Goal: Task Accomplishment & Management: Complete application form

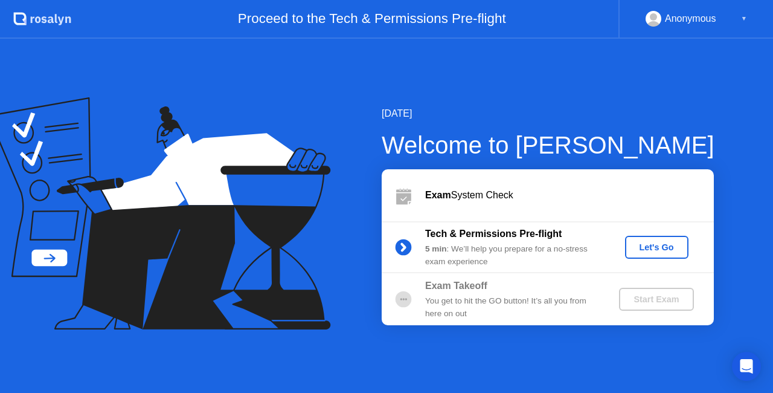
click at [640, 254] on button "Let's Go" at bounding box center [656, 247] width 63 height 23
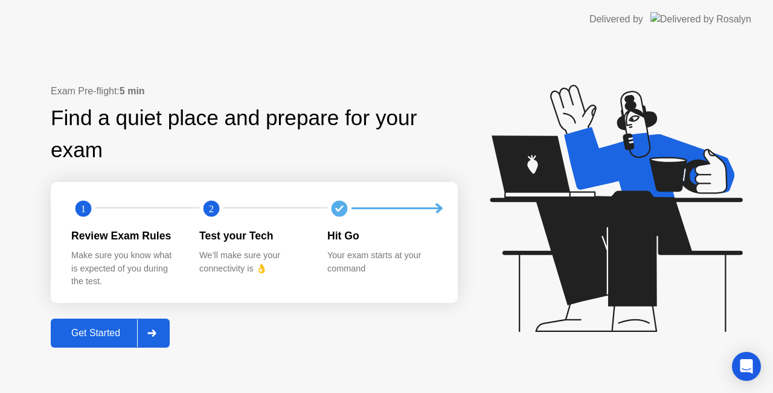
click at [123, 324] on button "Get Started" at bounding box center [110, 332] width 119 height 29
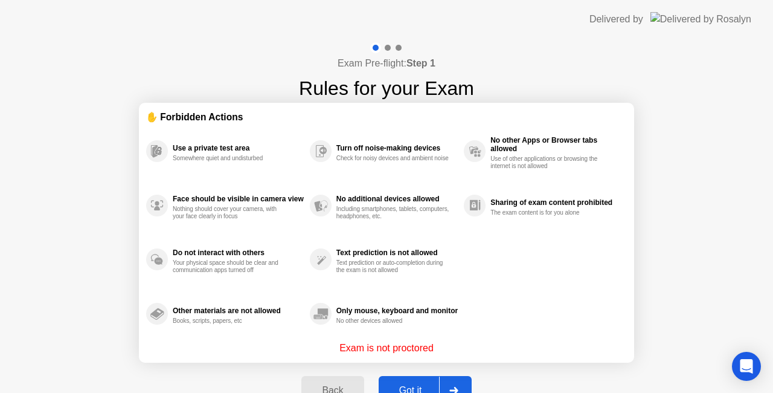
click at [405, 385] on div "Got it" at bounding box center [410, 390] width 57 height 11
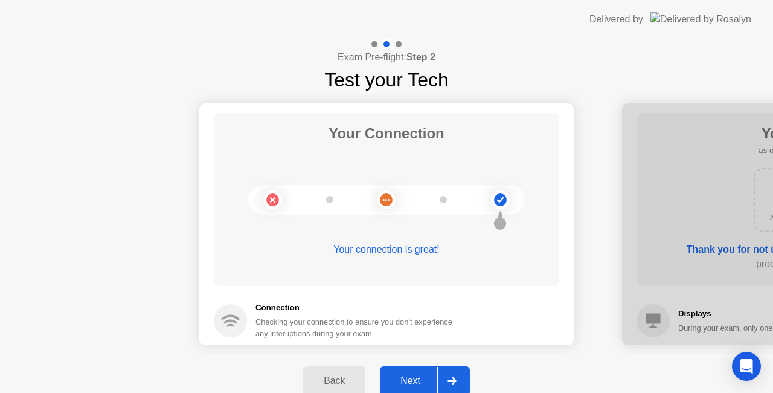
click at [411, 373] on button "Next" at bounding box center [425, 380] width 90 height 29
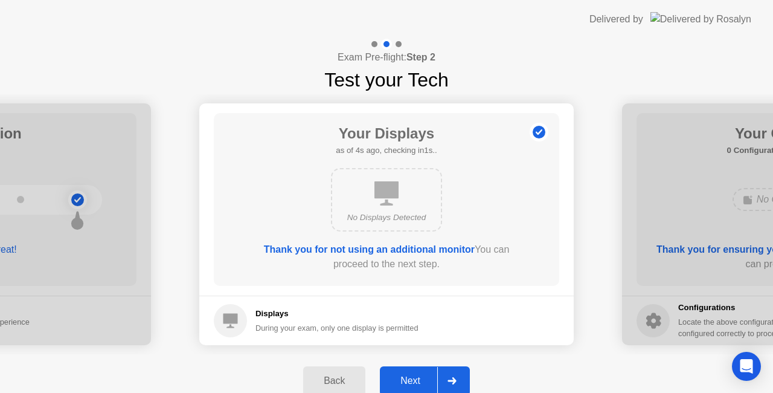
click at [414, 375] on div "Next" at bounding box center [410, 380] width 54 height 11
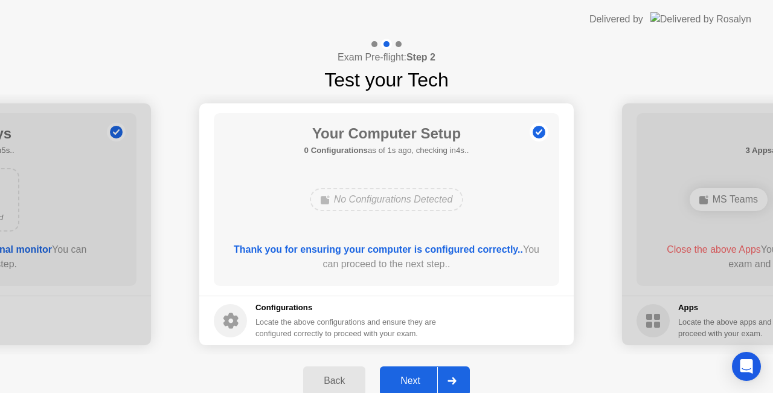
click at [421, 378] on div "Next" at bounding box center [410, 380] width 54 height 11
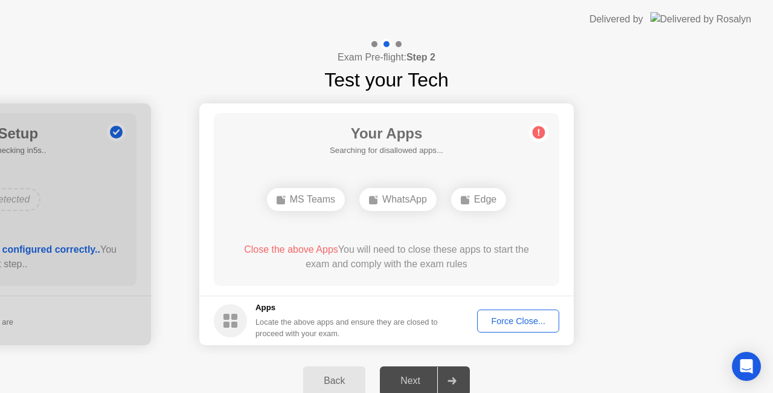
click at [498, 324] on div "Force Close..." at bounding box center [518, 321] width 74 height 10
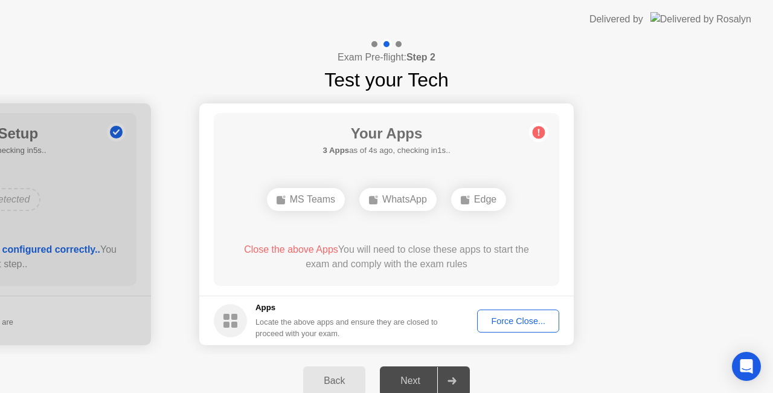
click at [542, 320] on div "Force Close..." at bounding box center [518, 321] width 74 height 10
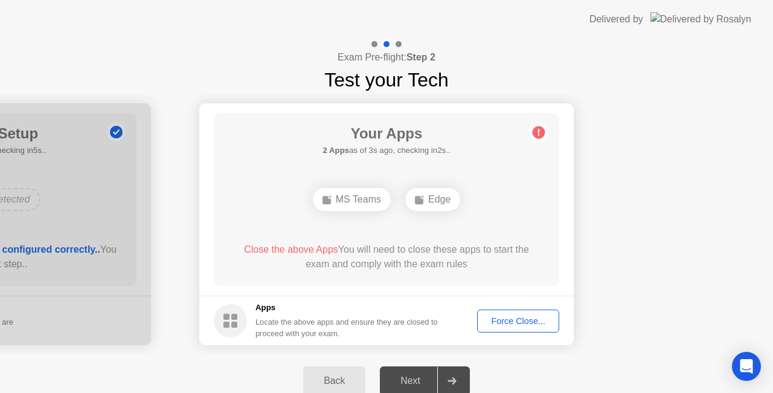
click at [540, 324] on div "Force Close..." at bounding box center [518, 321] width 74 height 10
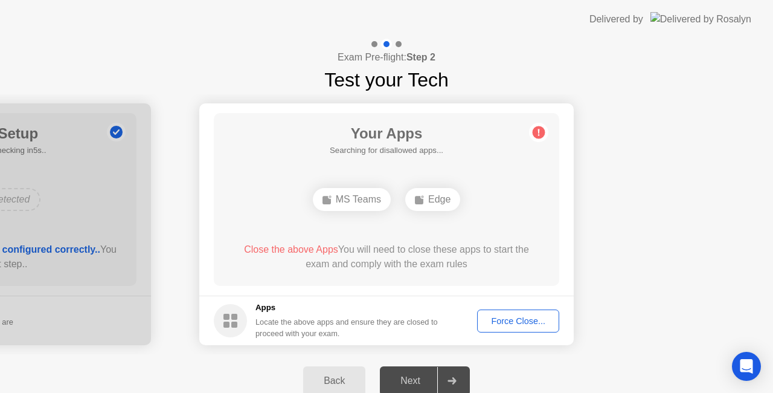
click at [521, 309] on button "Force Close..." at bounding box center [518, 320] width 82 height 23
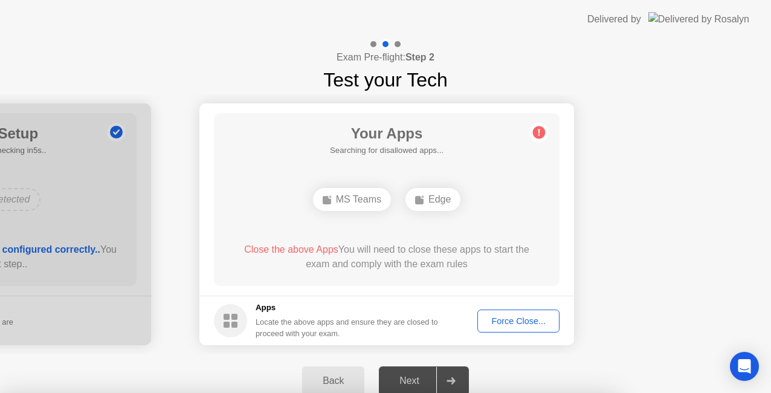
drag, startPoint x: 423, startPoint y: 257, endPoint x: 547, endPoint y: 337, distance: 147.7
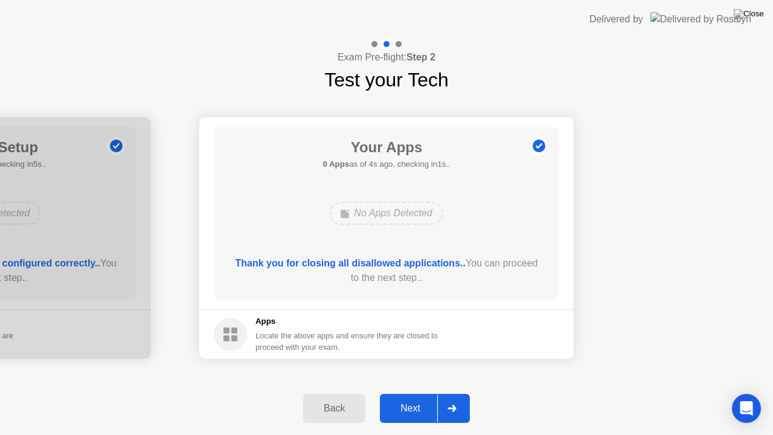
click at [419, 392] on div "Next" at bounding box center [410, 408] width 54 height 11
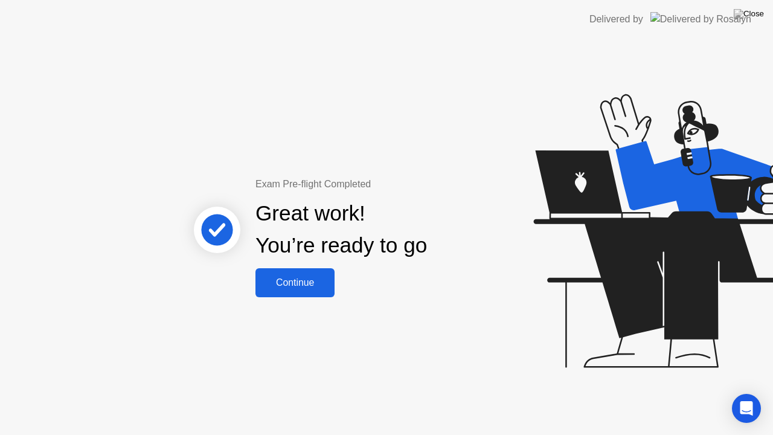
click at [315, 283] on div "Continue" at bounding box center [295, 282] width 72 height 11
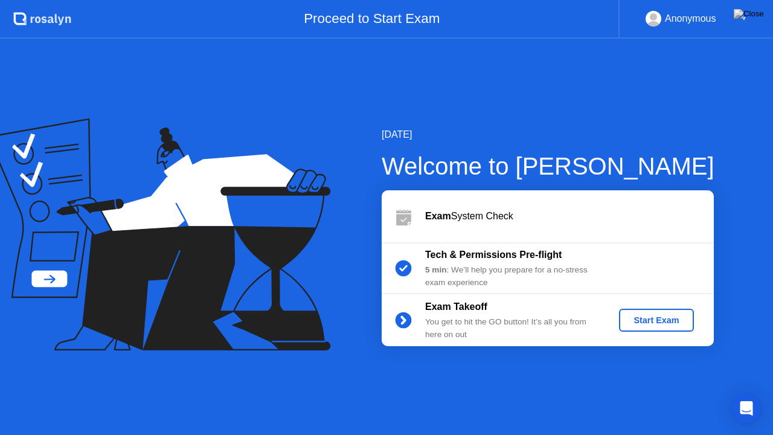
click at [650, 322] on div "Start Exam" at bounding box center [656, 320] width 65 height 10
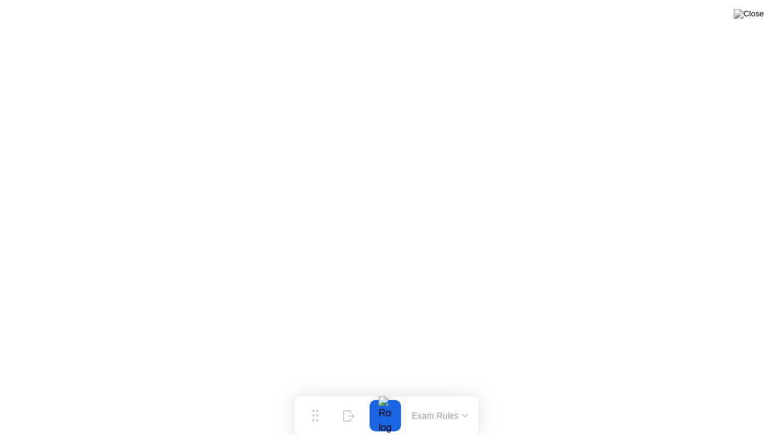
click at [390, 392] on div at bounding box center [385, 415] width 25 height 31
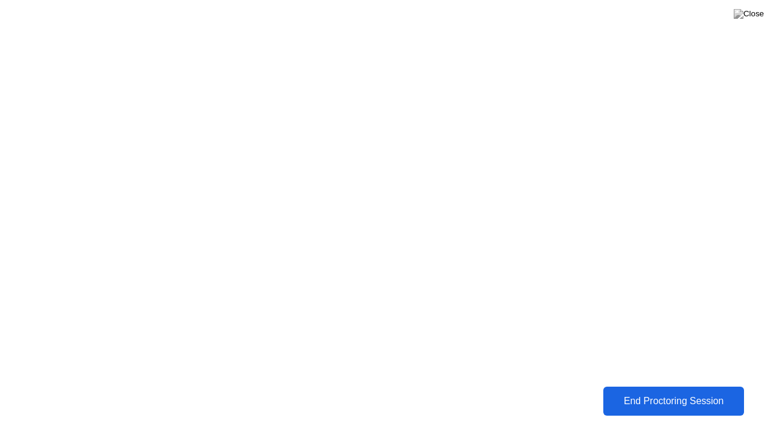
click at [650, 392] on div "End Proctoring Session" at bounding box center [673, 401] width 138 height 11
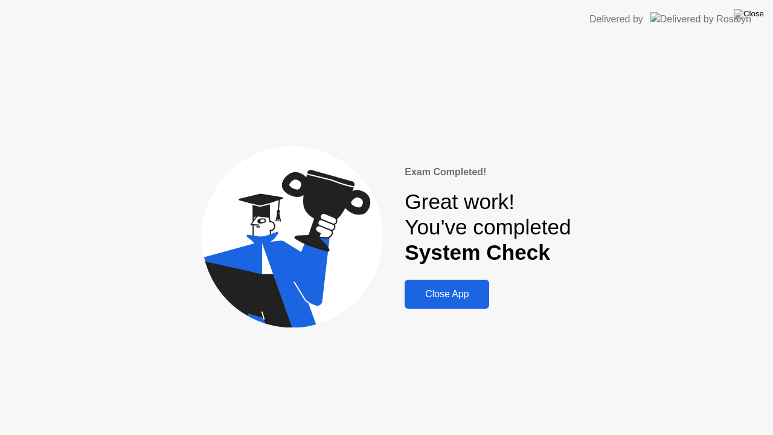
click at [440, 302] on button "Close App" at bounding box center [447, 294] width 85 height 29
